Goal: Task Accomplishment & Management: Use online tool/utility

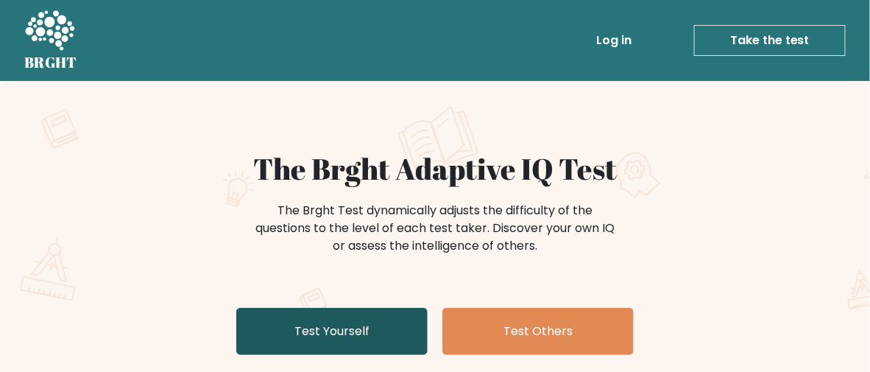
click at [292, 344] on link "Test Yourself" at bounding box center [331, 331] width 191 height 47
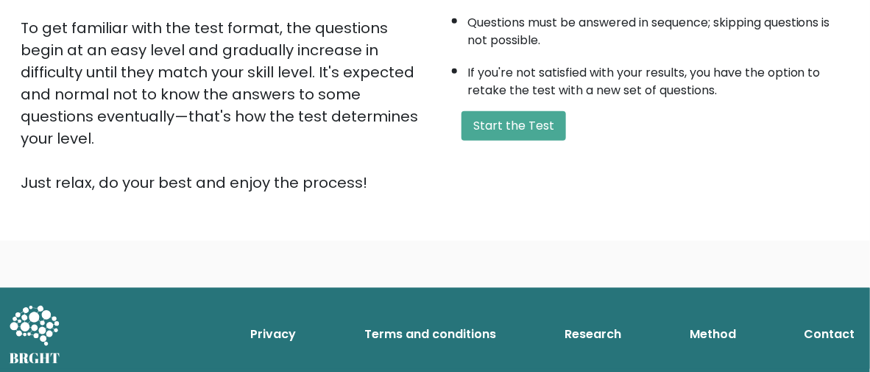
scroll to position [344, 0]
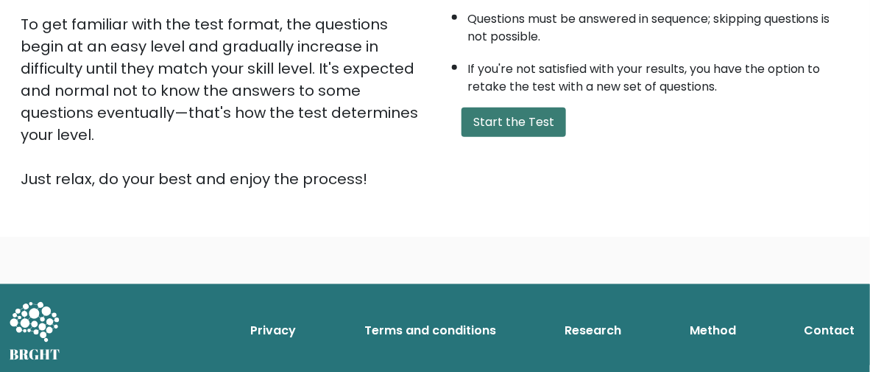
click at [488, 132] on button "Start the Test" at bounding box center [514, 121] width 105 height 29
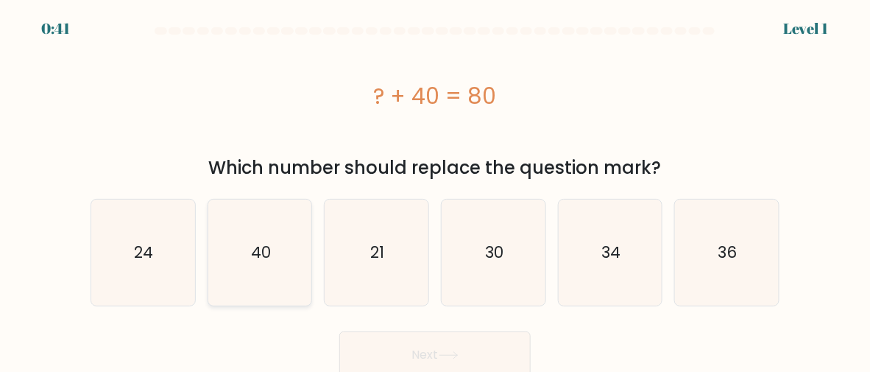
click at [244, 237] on icon "40" at bounding box center [260, 253] width 104 height 104
click at [435, 190] on input "b. 40" at bounding box center [435, 188] width 1 height 4
radio input "true"
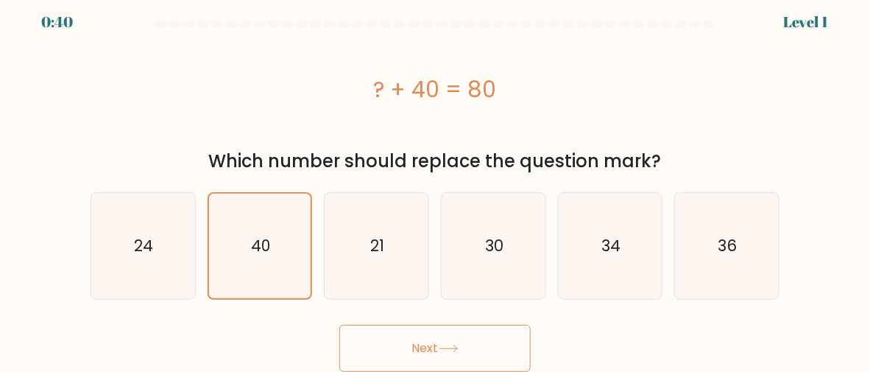
click at [426, 344] on button "Next" at bounding box center [434, 348] width 191 height 47
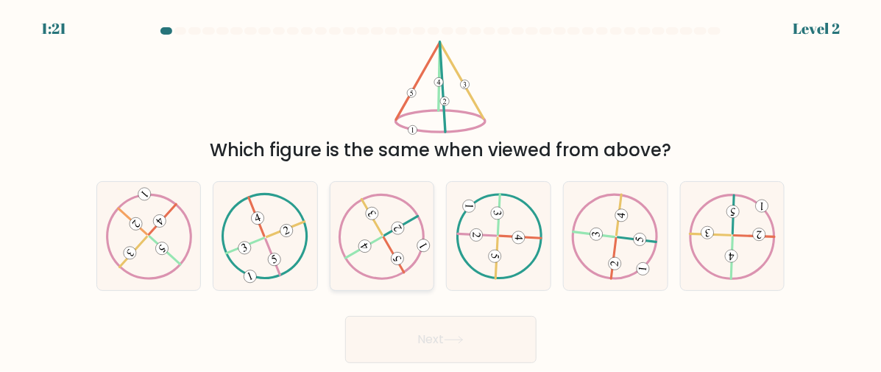
click at [372, 255] on icon at bounding box center [382, 236] width 87 height 86
click at [441, 190] on input "c." at bounding box center [441, 188] width 1 height 4
radio input "true"
click at [467, 335] on button "Next" at bounding box center [440, 339] width 191 height 47
